Goal: Use online tool/utility: Utilize a website feature to perform a specific function

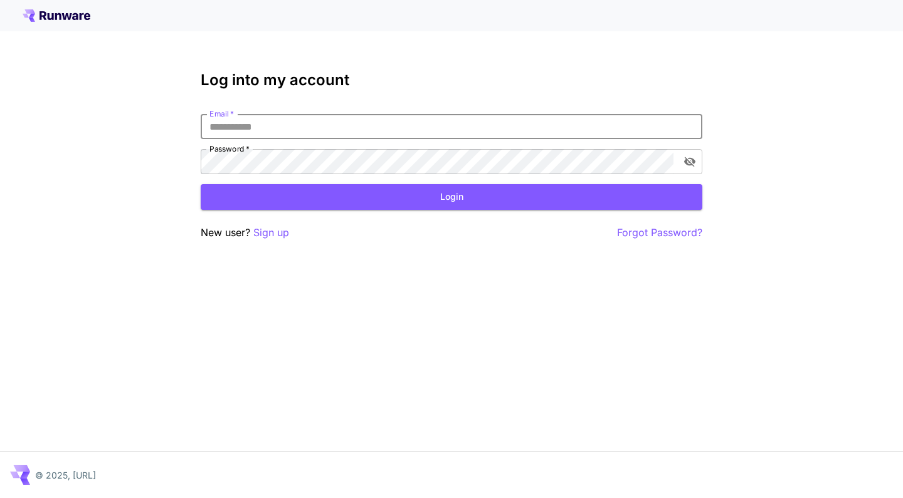
type input "**********"
click at [451, 197] on button "Login" at bounding box center [452, 197] width 502 height 26
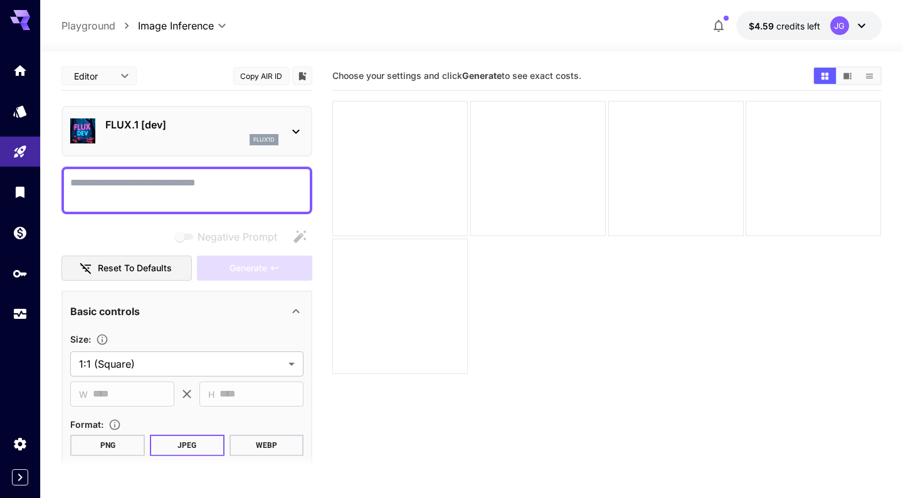
click at [296, 132] on icon at bounding box center [295, 131] width 15 height 15
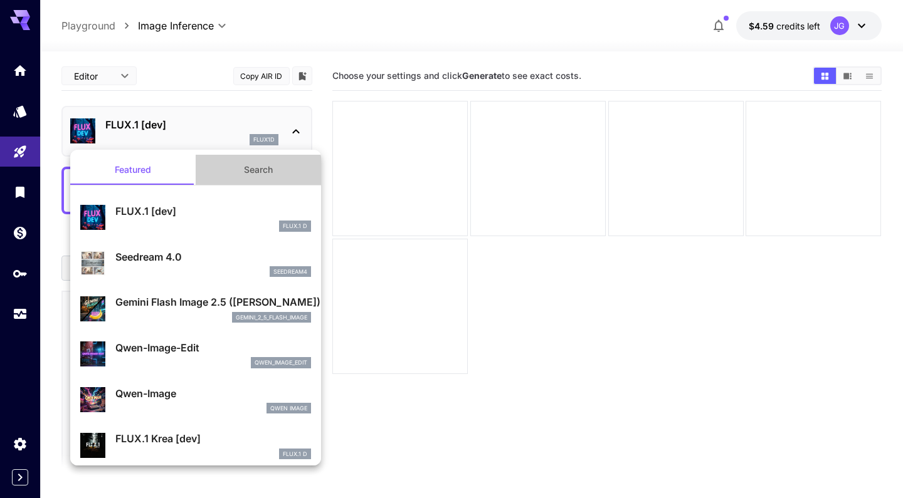
click at [251, 167] on button "Search" at bounding box center [258, 170] width 125 height 30
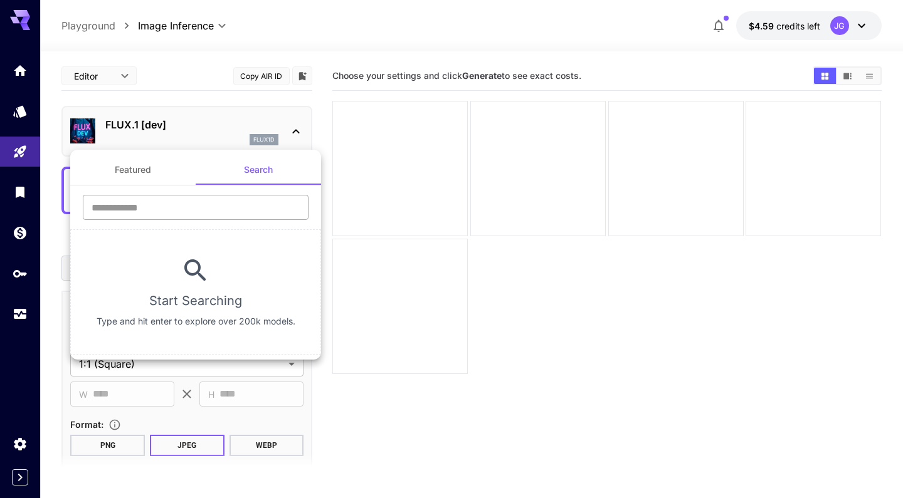
click at [189, 205] on input "text" at bounding box center [196, 207] width 226 height 25
type input "*"
click at [26, 156] on div at bounding box center [451, 249] width 903 height 498
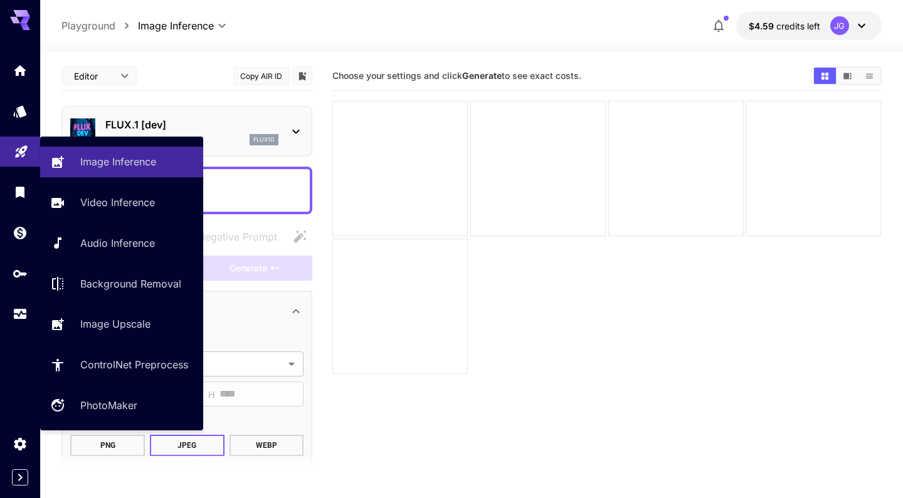
click at [15, 156] on link at bounding box center [20, 152] width 40 height 31
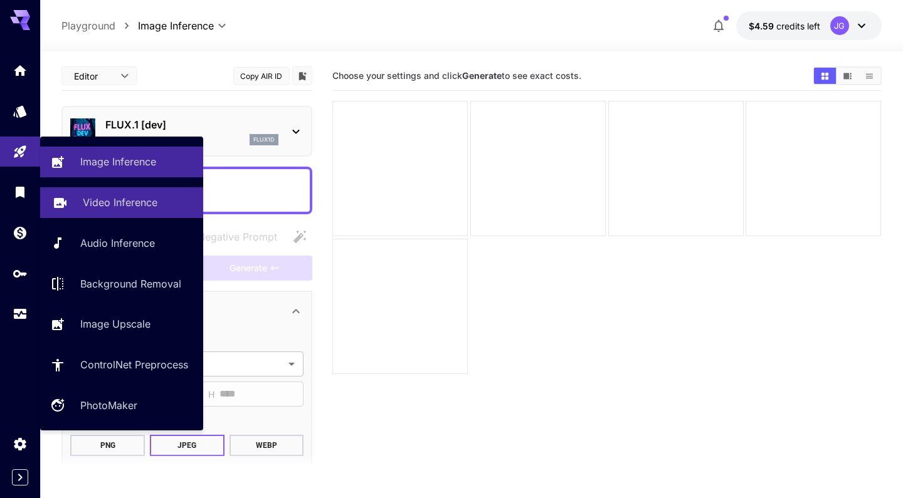
click at [95, 203] on p "Video Inference" at bounding box center [120, 202] width 75 height 15
type input "**********"
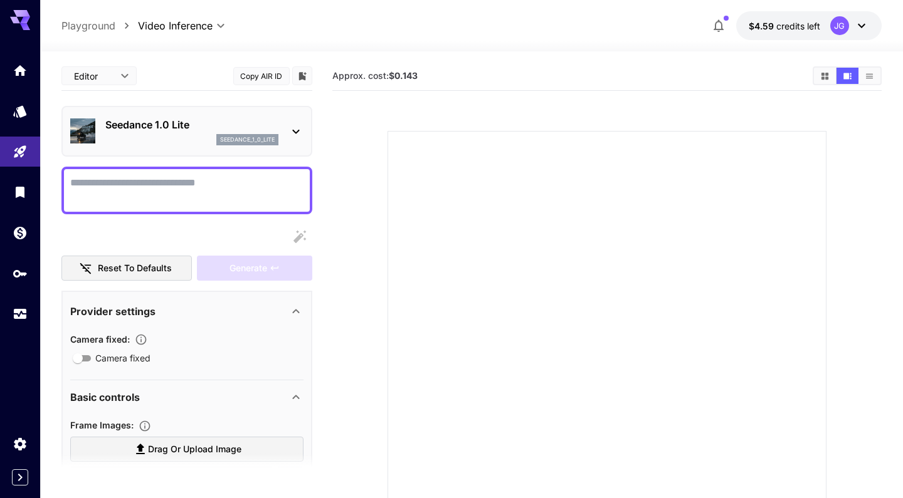
click at [292, 130] on icon at bounding box center [295, 131] width 15 height 15
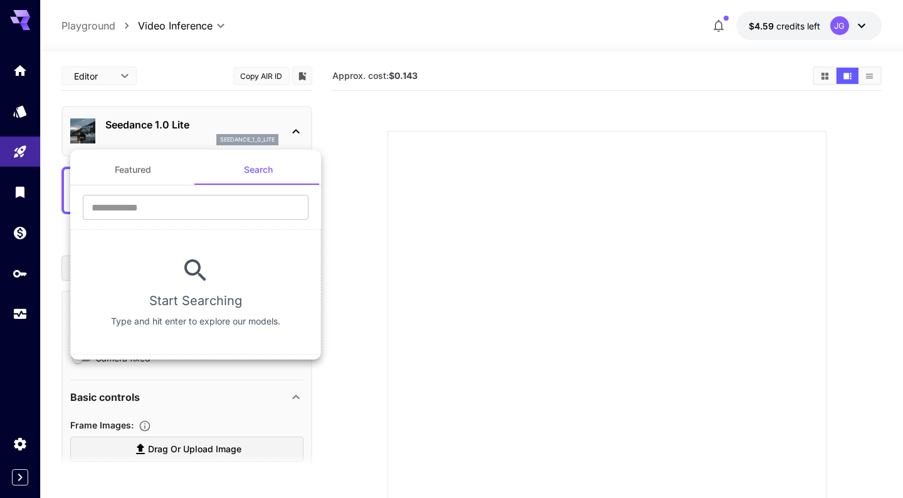
click at [114, 173] on button "Featured" at bounding box center [132, 170] width 125 height 30
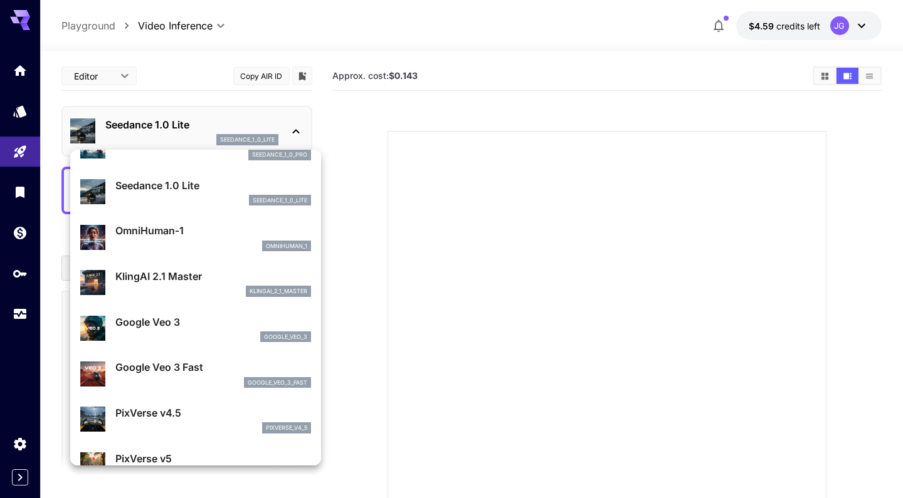
scroll to position [136, 0]
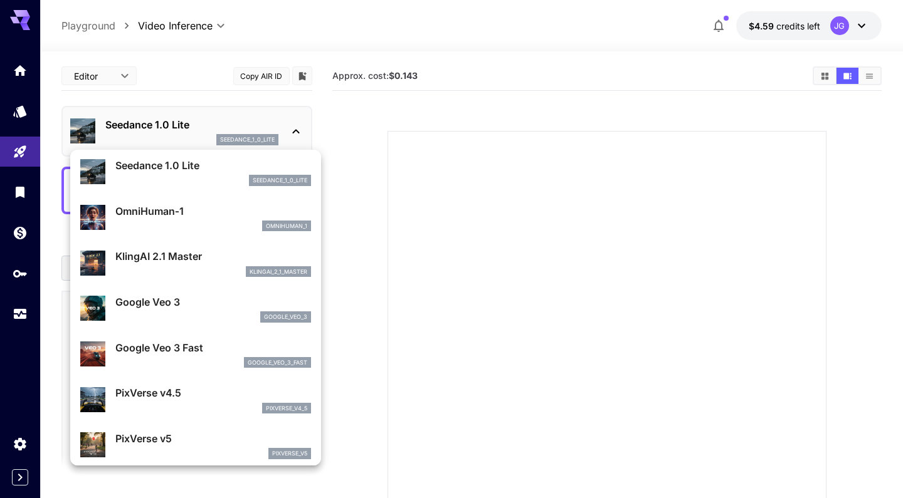
click at [164, 361] on div "google_veo_3_fast" at bounding box center [213, 362] width 196 height 11
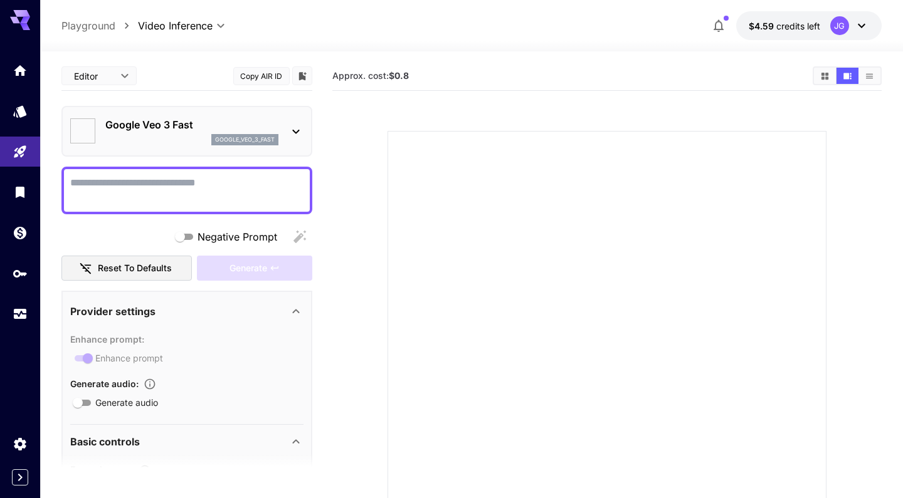
type input "**********"
type input "****"
type input "***"
type input "*"
click at [824, 75] on icon "Show media in grid view" at bounding box center [824, 75] width 9 height 9
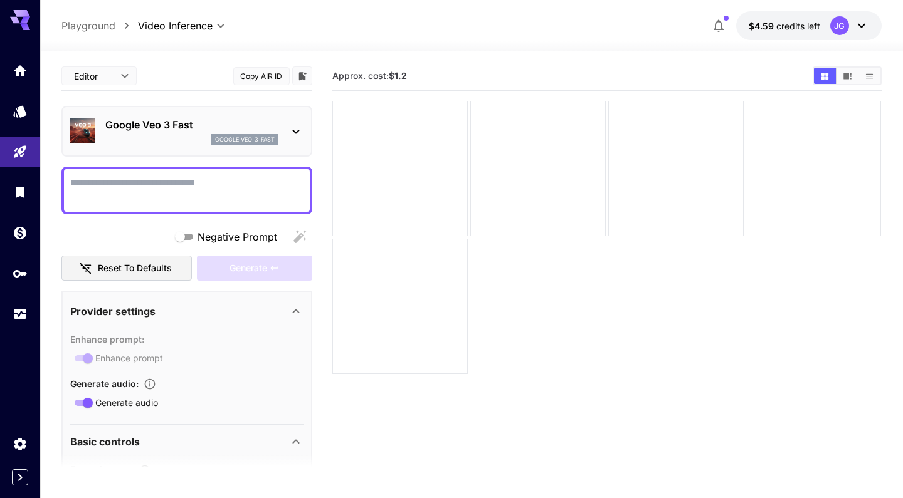
click at [870, 76] on icon "Show media in list view" at bounding box center [868, 75] width 7 height 5
click at [851, 76] on icon "Show media in video view" at bounding box center [847, 76] width 8 height 6
click at [826, 76] on icon "Show media in grid view" at bounding box center [824, 75] width 9 height 9
click at [794, 198] on div at bounding box center [812, 168] width 135 height 135
click at [651, 199] on div at bounding box center [675, 168] width 135 height 135
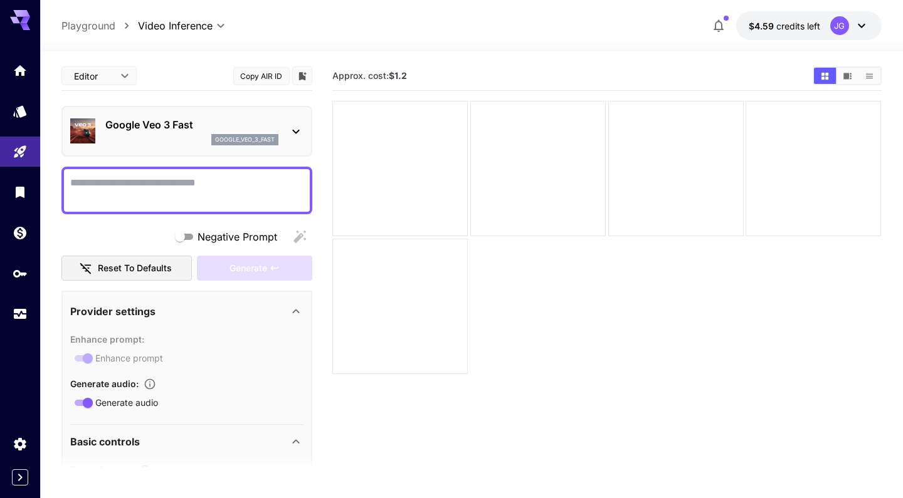
scroll to position [0, 0]
click at [865, 21] on icon at bounding box center [861, 25] width 15 height 15
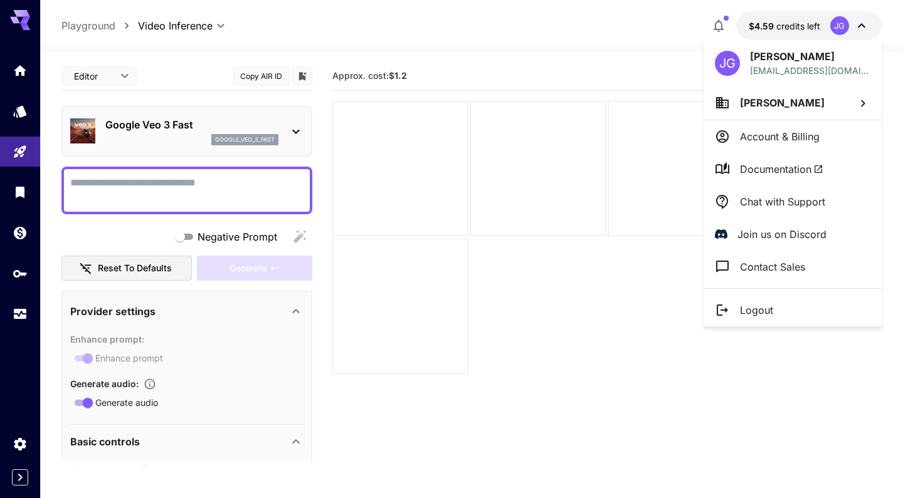
click at [556, 265] on div at bounding box center [451, 249] width 903 height 498
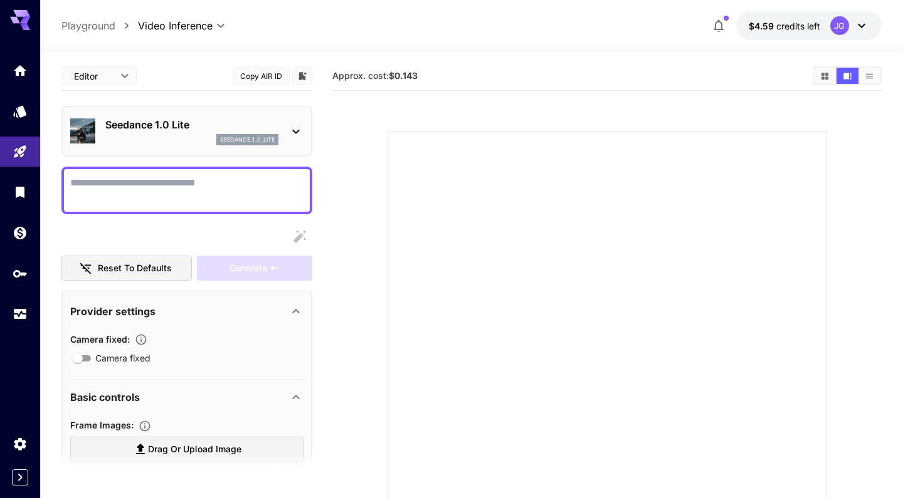
click at [290, 133] on icon at bounding box center [295, 131] width 15 height 15
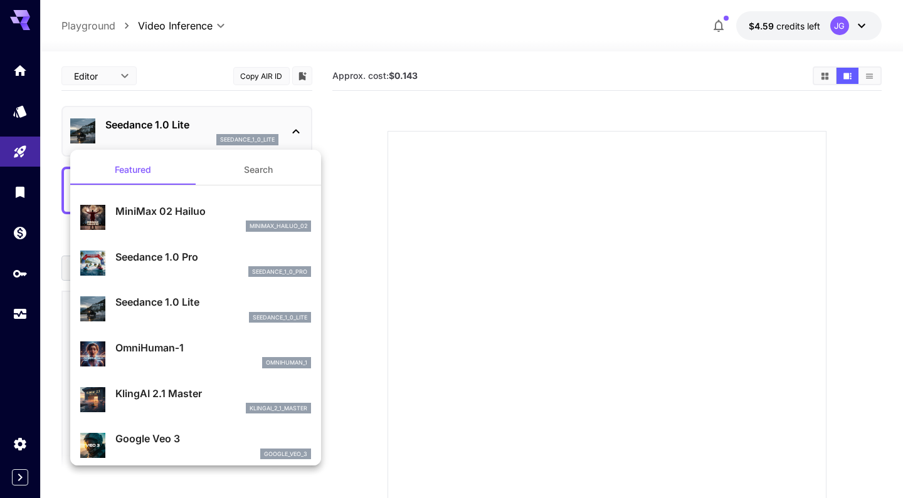
click at [344, 116] on div at bounding box center [451, 249] width 903 height 498
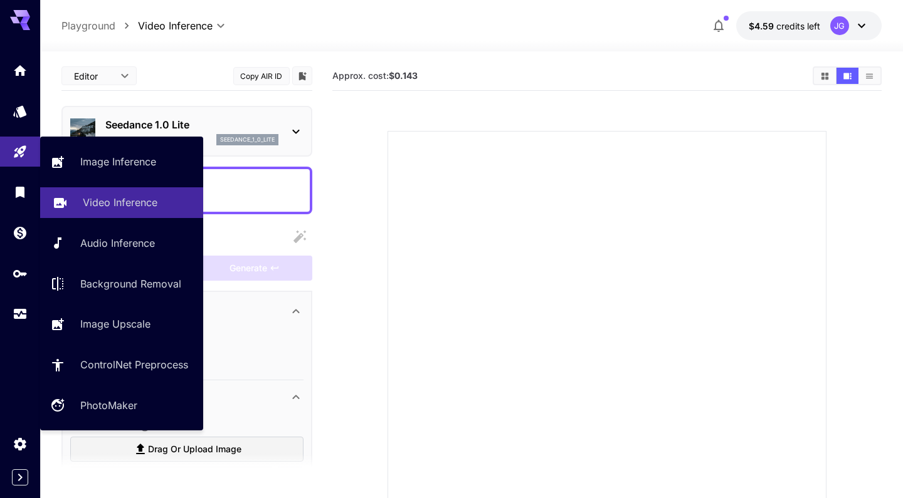
click at [127, 202] on p "Video Inference" at bounding box center [120, 202] width 75 height 15
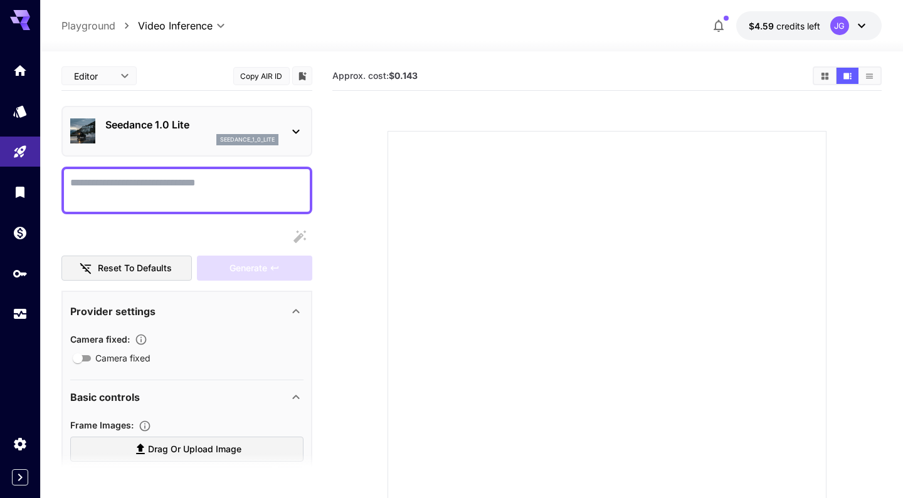
click at [268, 134] on div "seedance_1_0_lite" at bounding box center [247, 139] width 62 height 11
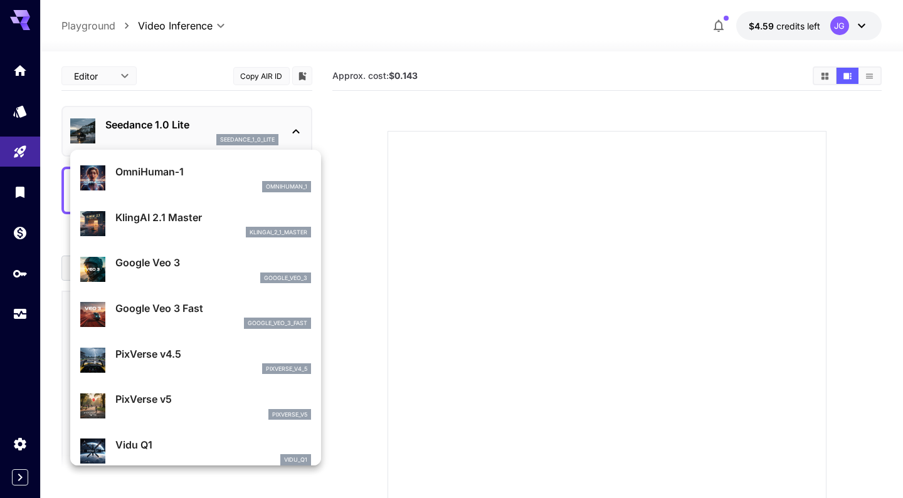
scroll to position [182, 0]
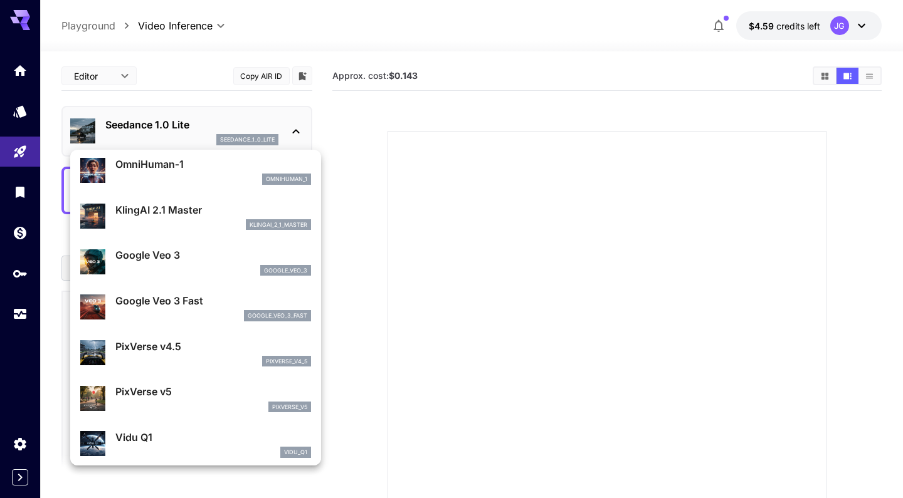
click at [182, 303] on p "Google Veo 3 Fast" at bounding box center [213, 300] width 196 height 15
type input "**********"
type input "****"
type input "***"
type input "*"
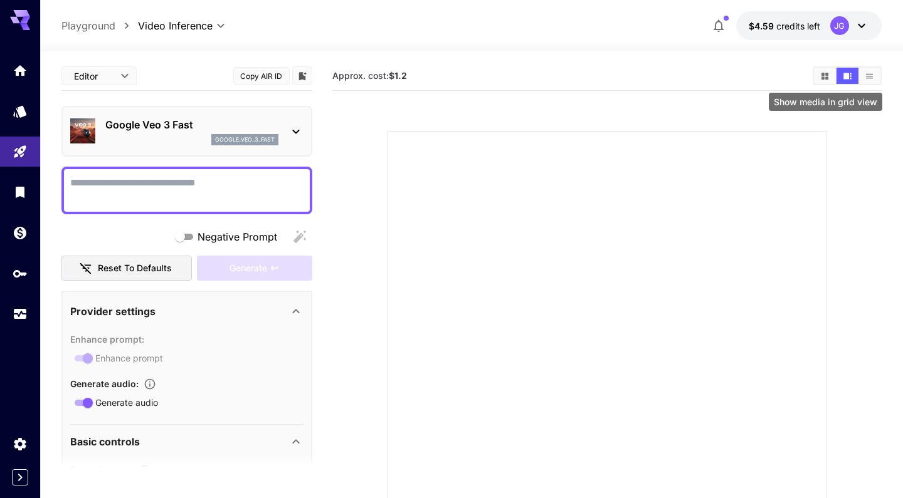
click at [821, 71] on button "Show media in grid view" at bounding box center [825, 76] width 22 height 16
click at [381, 78] on span "Approx. cost: $1.2" at bounding box center [369, 75] width 75 height 11
click at [725, 24] on icon "button" at bounding box center [718, 25] width 15 height 15
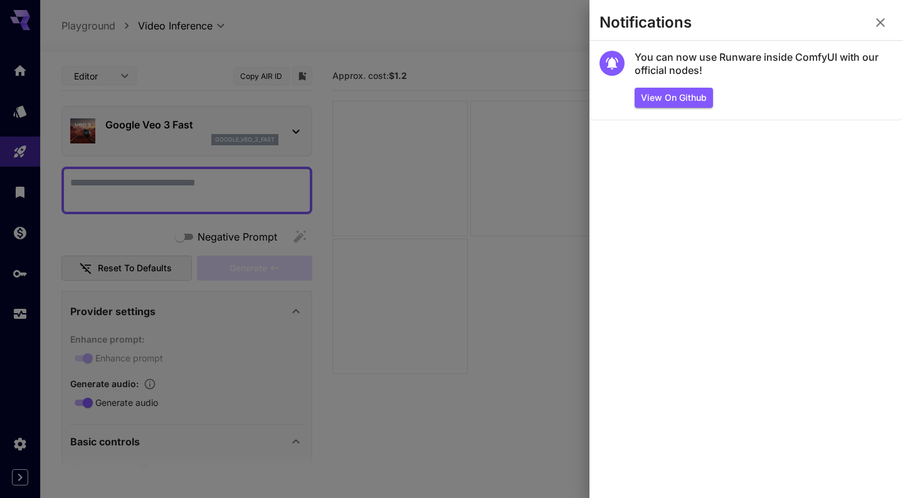
click at [884, 28] on icon "button" at bounding box center [880, 22] width 15 height 15
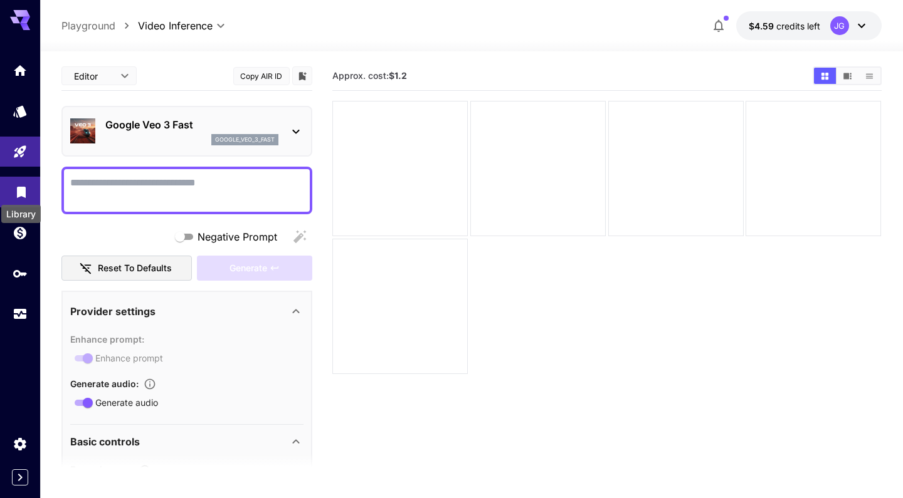
click at [21, 196] on div "Library" at bounding box center [21, 210] width 42 height 28
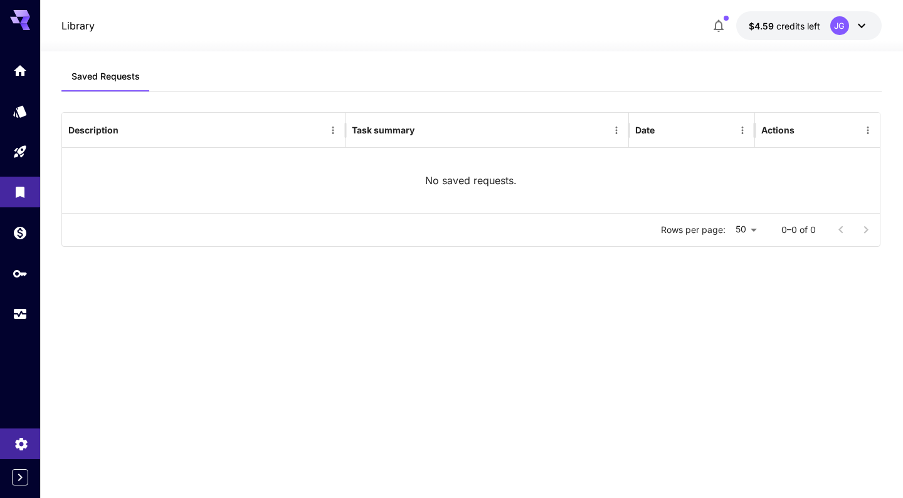
click at [15, 443] on icon "Settings" at bounding box center [21, 440] width 12 height 13
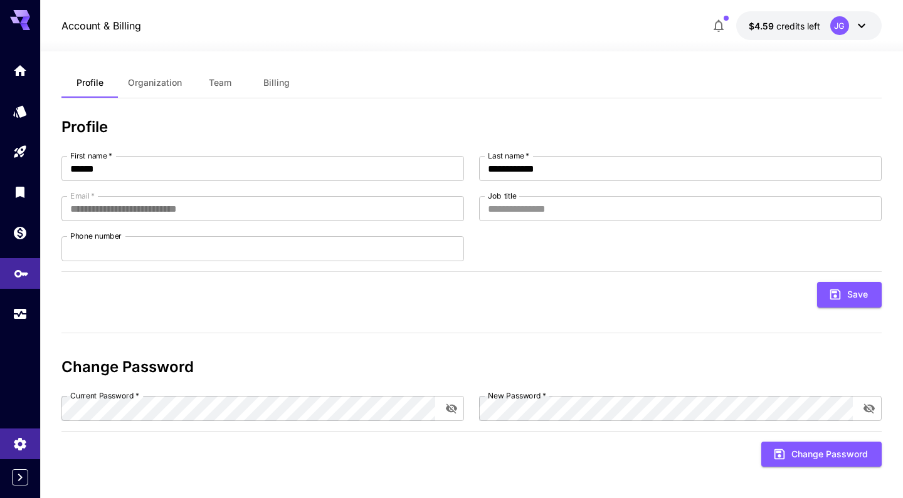
scroll to position [9, 0]
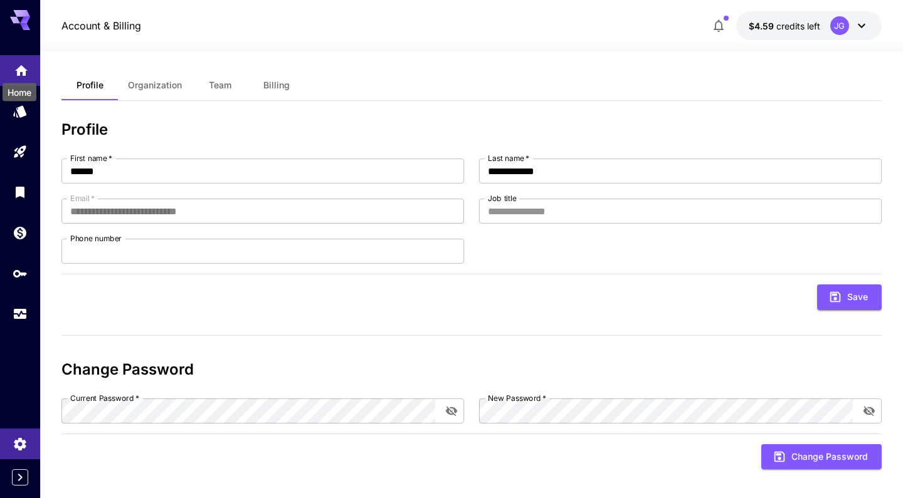
click at [19, 69] on icon "Home" at bounding box center [21, 66] width 13 height 11
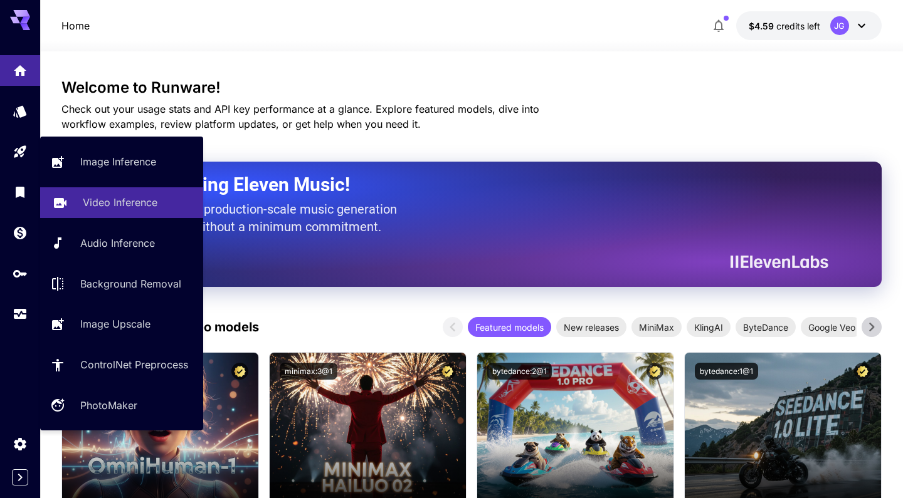
click at [90, 205] on p "Video Inference" at bounding box center [120, 202] width 75 height 15
